Goal: Find specific page/section: Find specific page/section

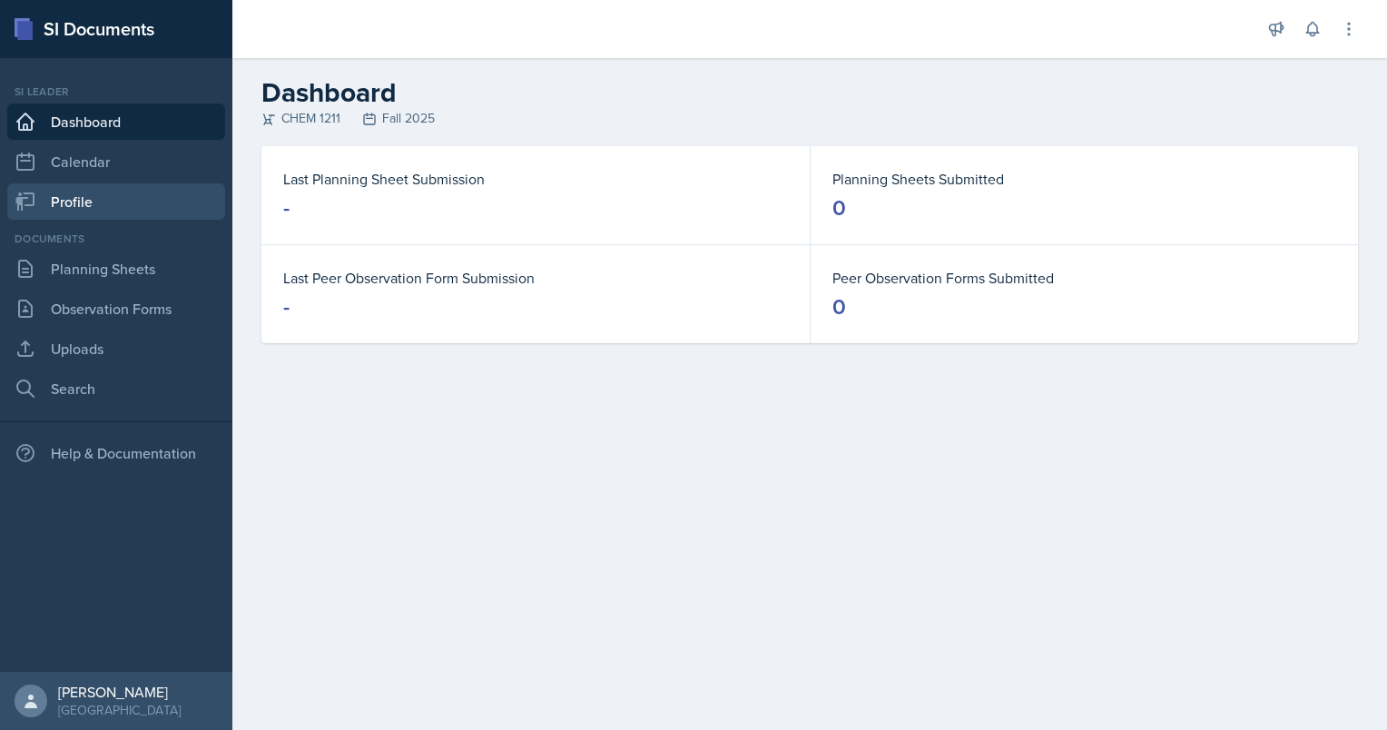
click at [113, 195] on link "Profile" at bounding box center [116, 201] width 218 height 36
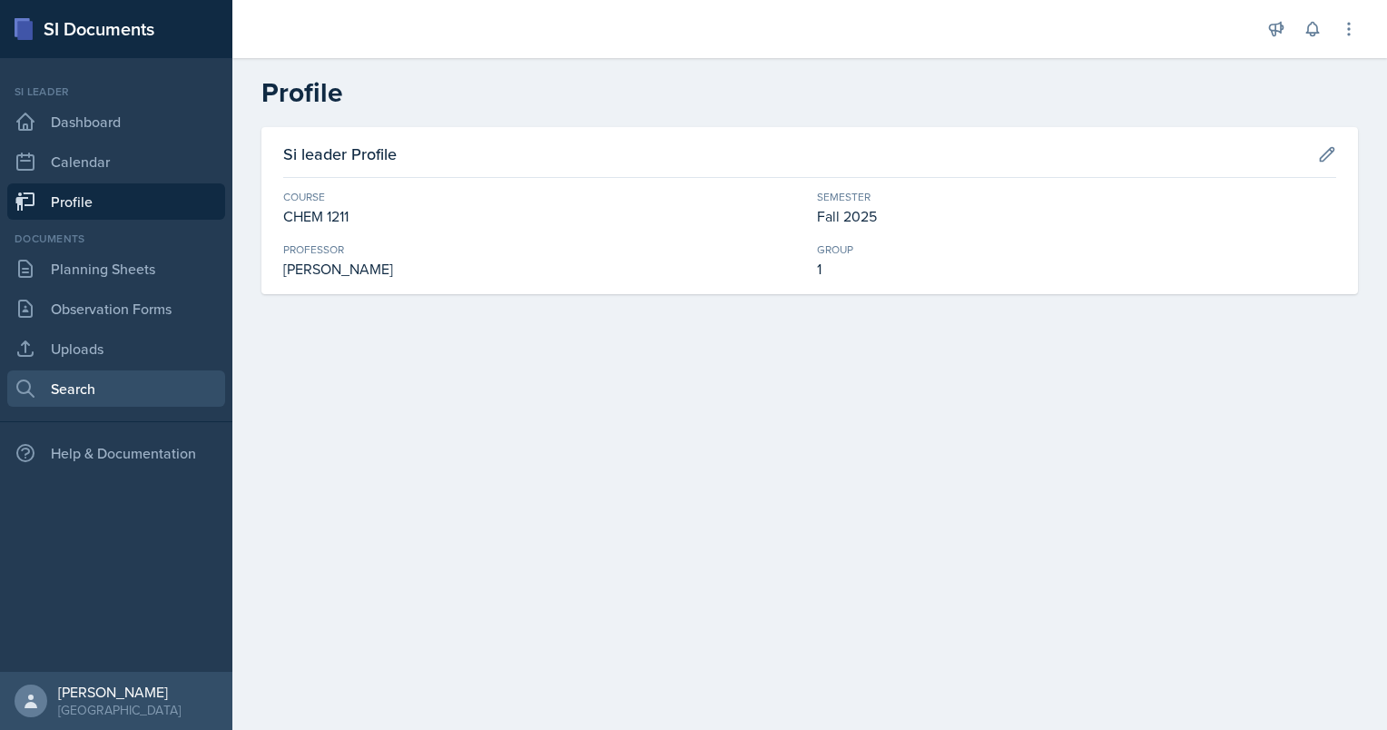
click at [150, 390] on link "Search" at bounding box center [116, 388] width 218 height 36
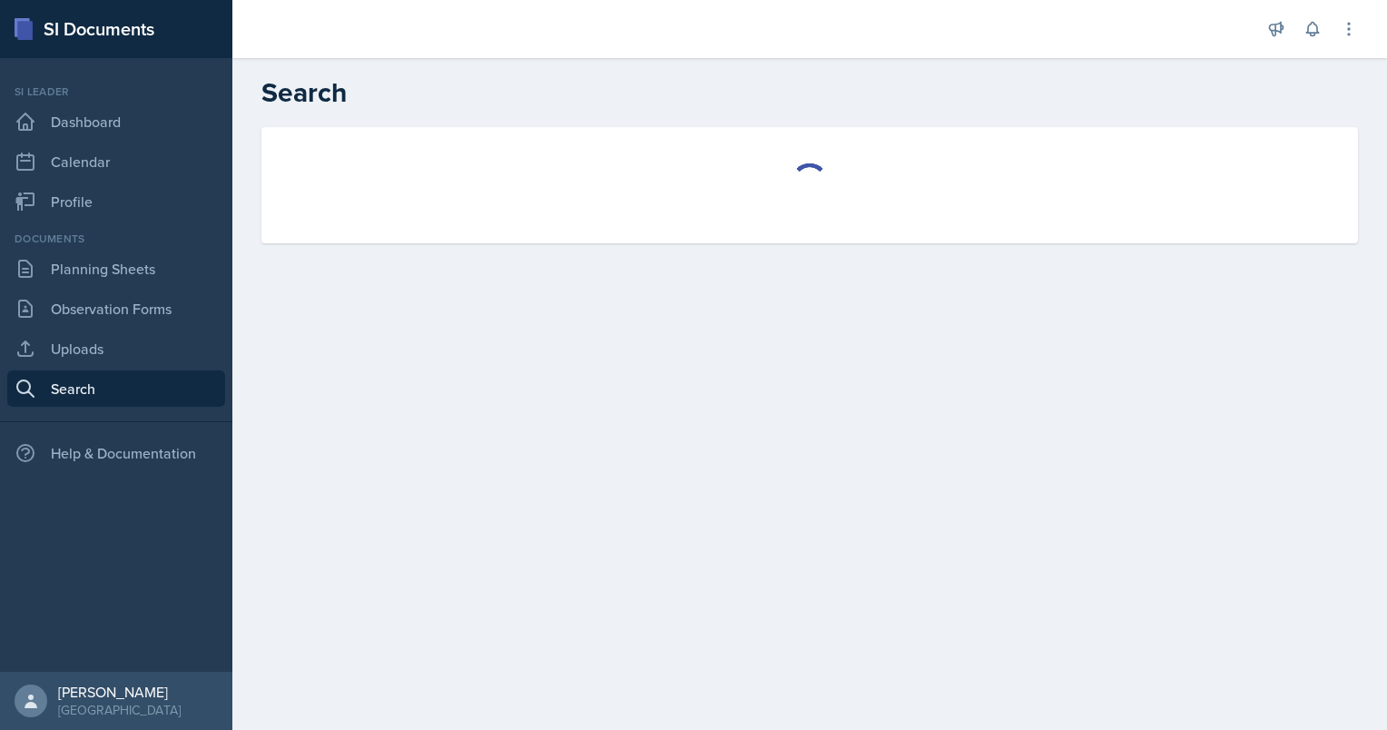
select select "all"
select select "1"
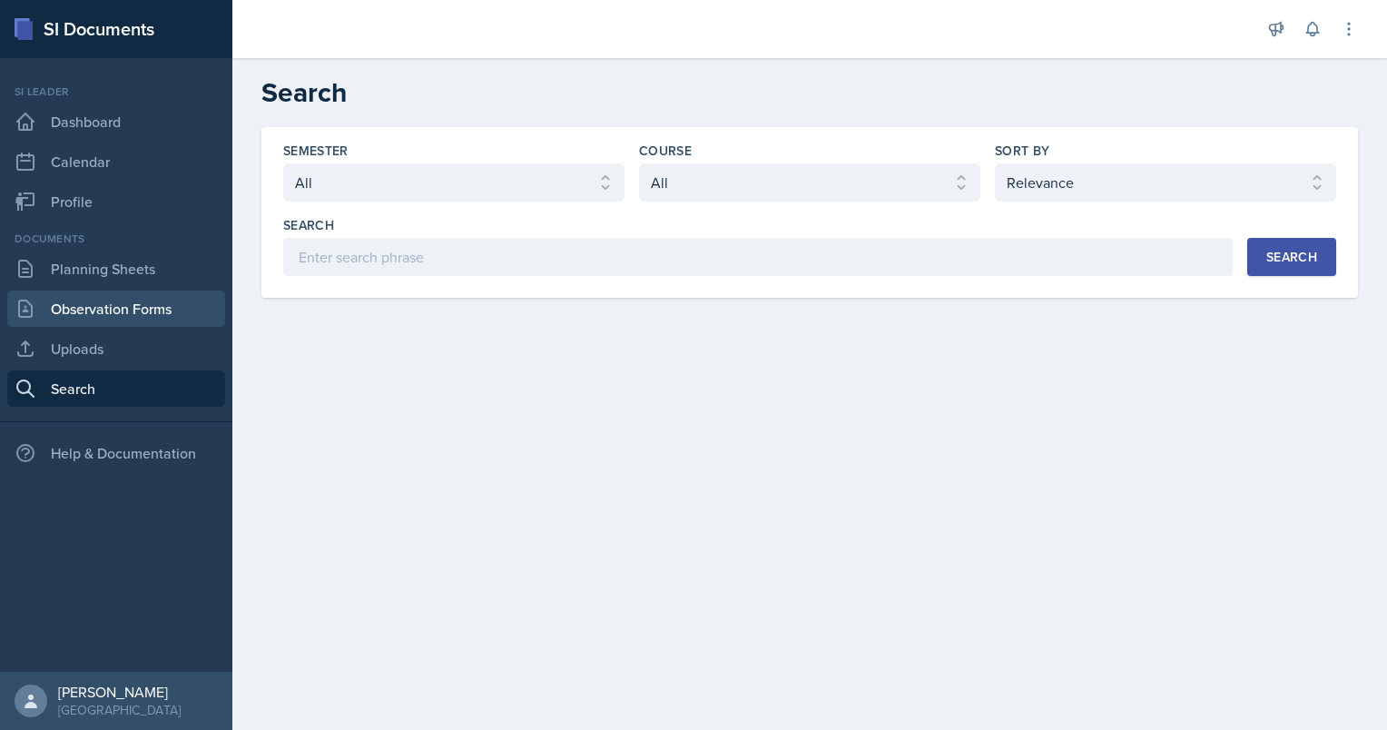
click at [144, 310] on link "Observation Forms" at bounding box center [116, 308] width 218 height 36
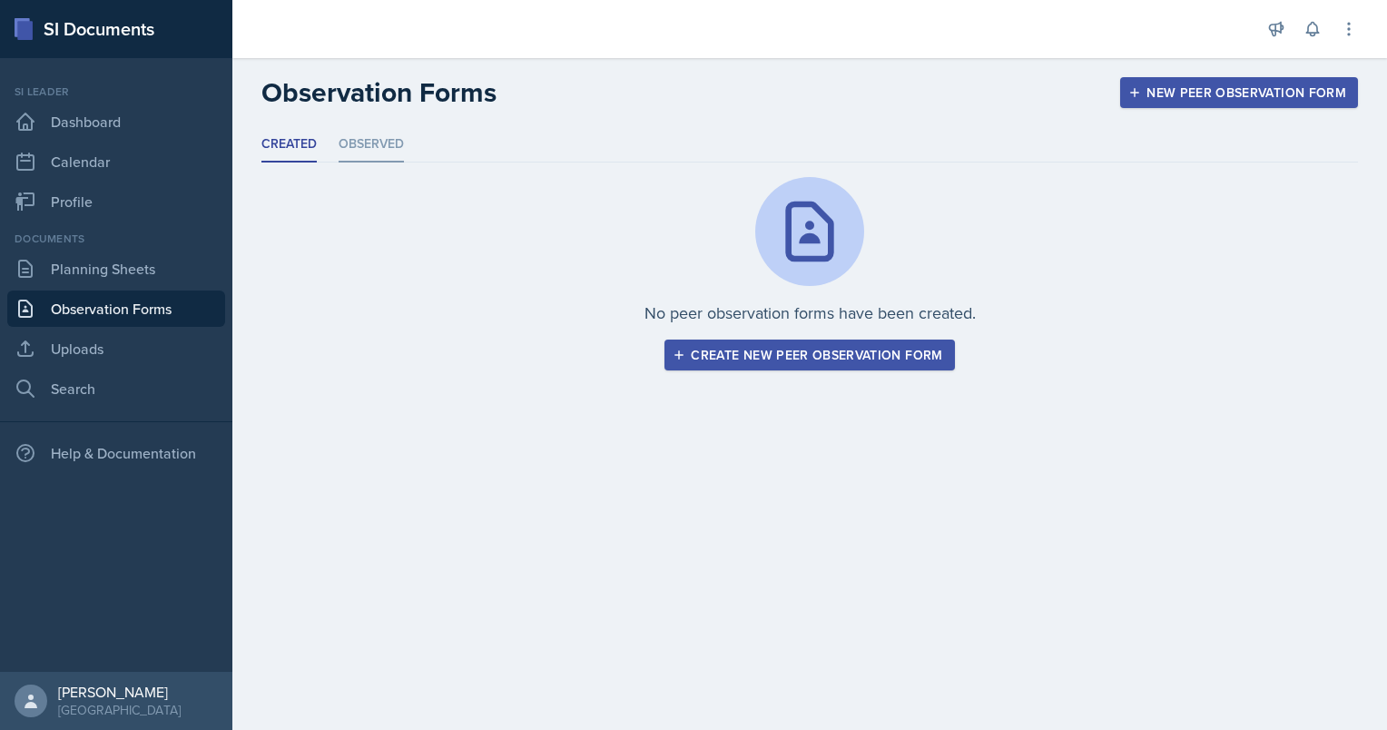
click at [385, 140] on li "Observed" at bounding box center [371, 144] width 65 height 35
